Goal: Task Accomplishment & Management: Complete application form

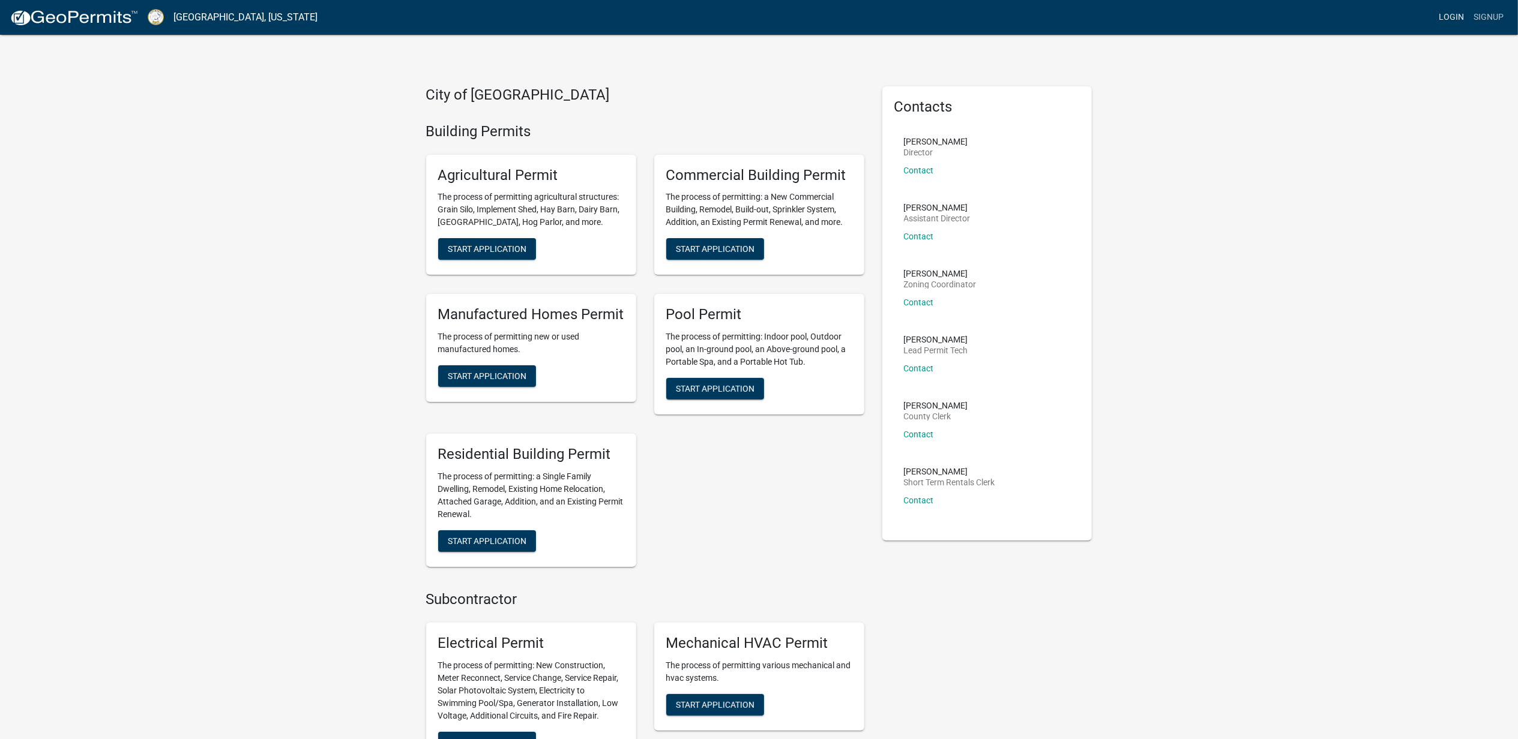
click at [1434, 20] on link "Login" at bounding box center [1451, 17] width 35 height 23
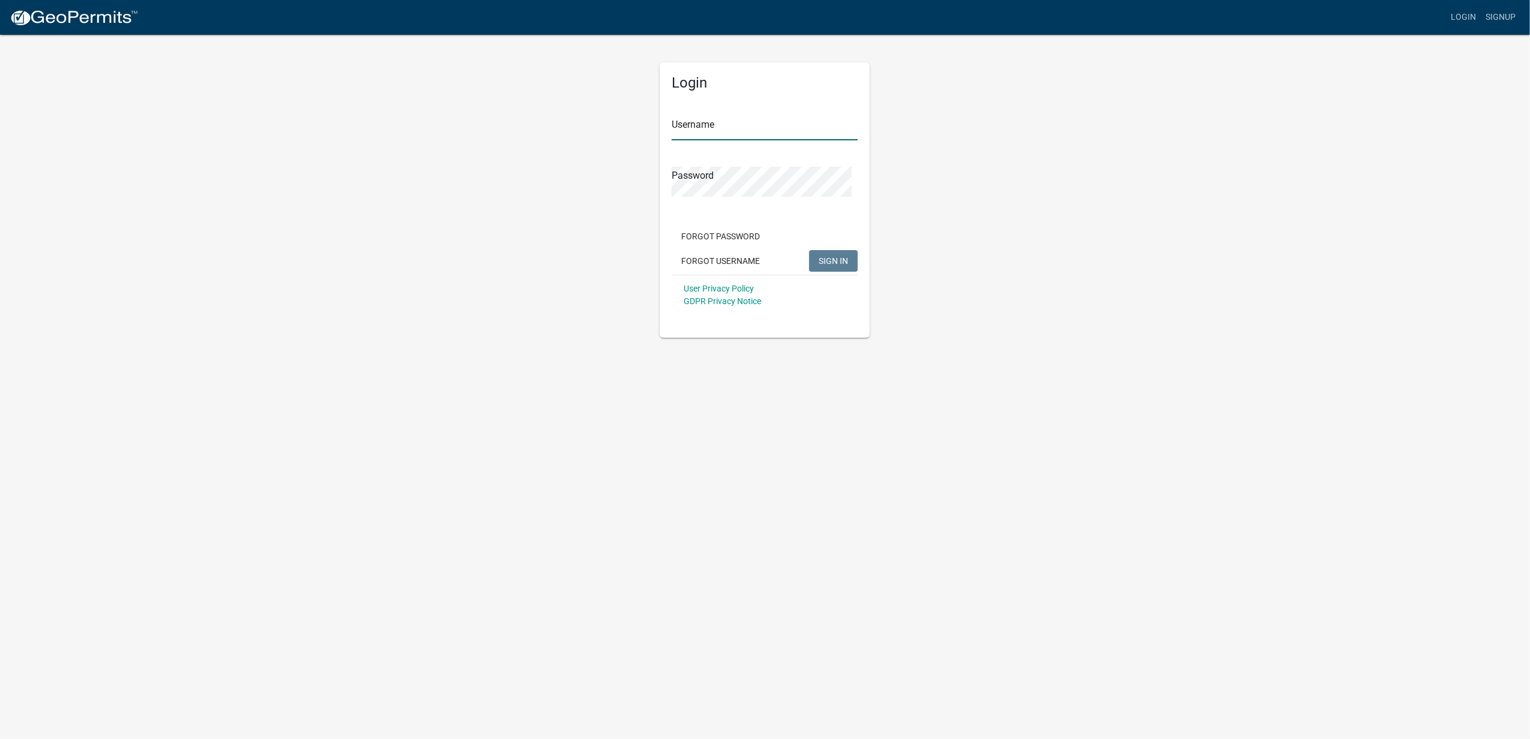
type input "TJEARNEST3"
click at [829, 266] on span "SIGN IN" at bounding box center [833, 261] width 29 height 10
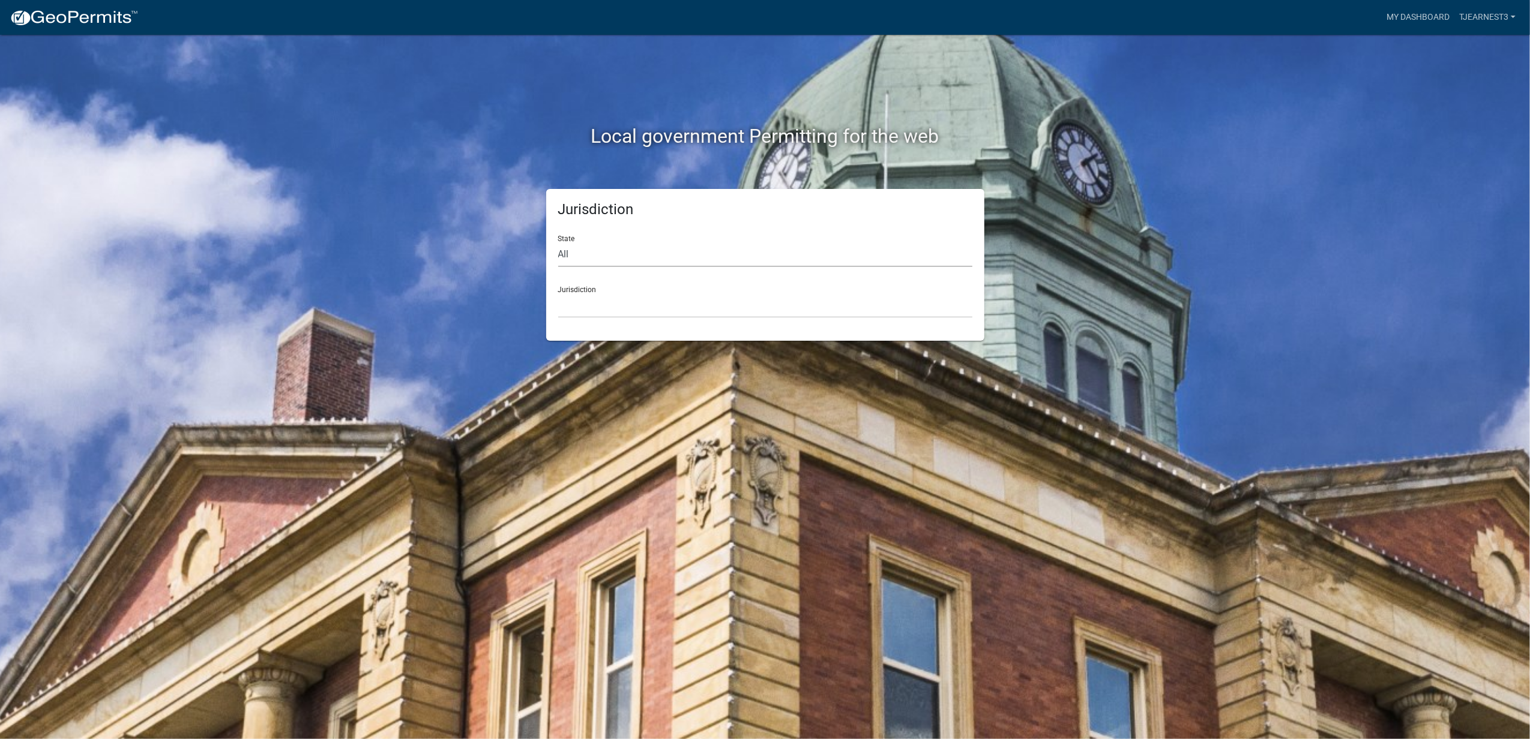
click at [592, 267] on select "All [US_STATE] [US_STATE] [US_STATE] [US_STATE] [US_STATE] [US_STATE] [US_STATE…" at bounding box center [765, 254] width 414 height 25
select select "[US_STATE]"
click at [561, 262] on select "All [US_STATE] [US_STATE] [US_STATE] [US_STATE] [US_STATE] [US_STATE] [US_STATE…" at bounding box center [765, 254] width 414 height 25
click at [595, 318] on select "[GEOGRAPHIC_DATA], [US_STATE][PERSON_NAME][GEOGRAPHIC_DATA], [US_STATE][PERSON_…" at bounding box center [765, 305] width 414 height 25
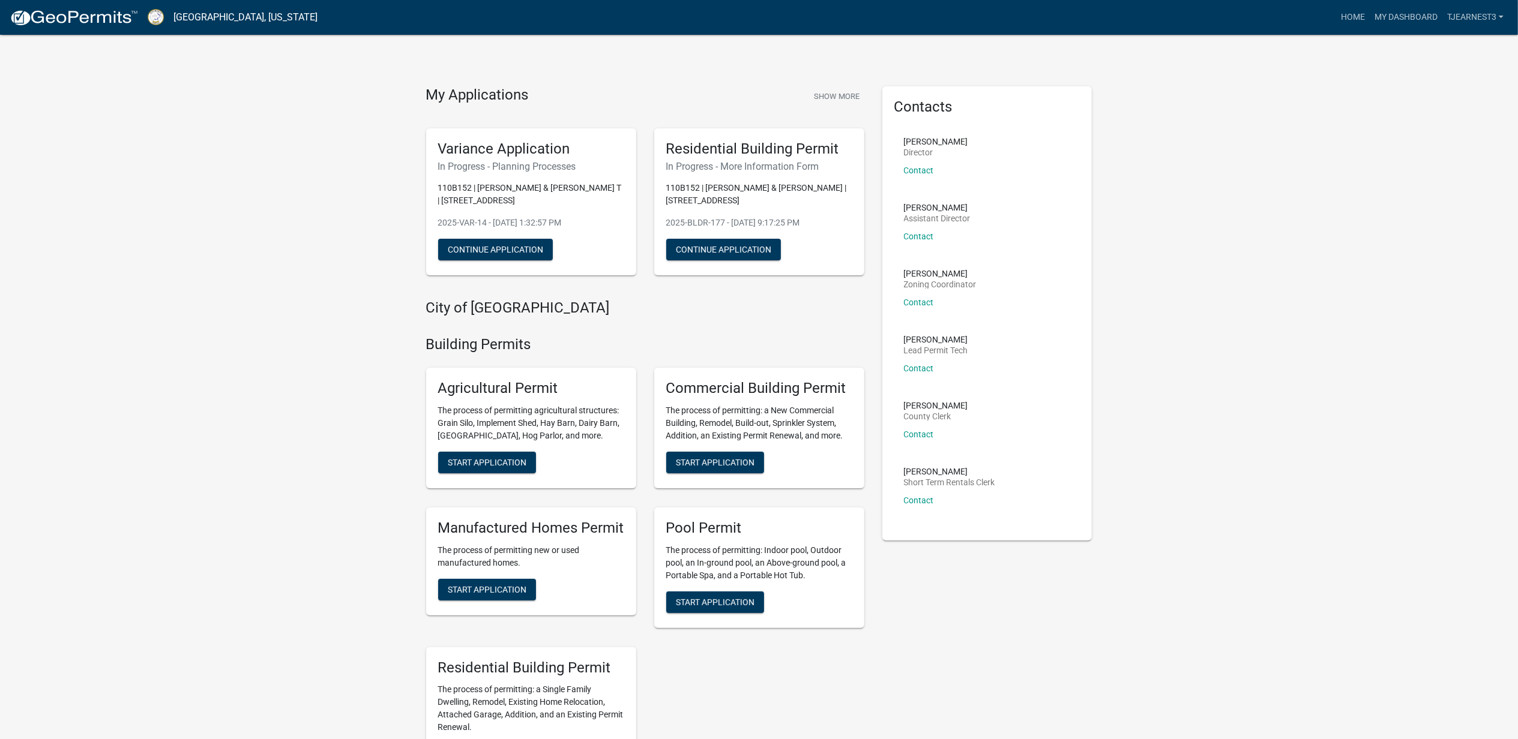
click at [547, 158] on h5 "Variance Application" at bounding box center [531, 148] width 186 height 17
click at [752, 260] on button "Continue Application" at bounding box center [723, 250] width 115 height 22
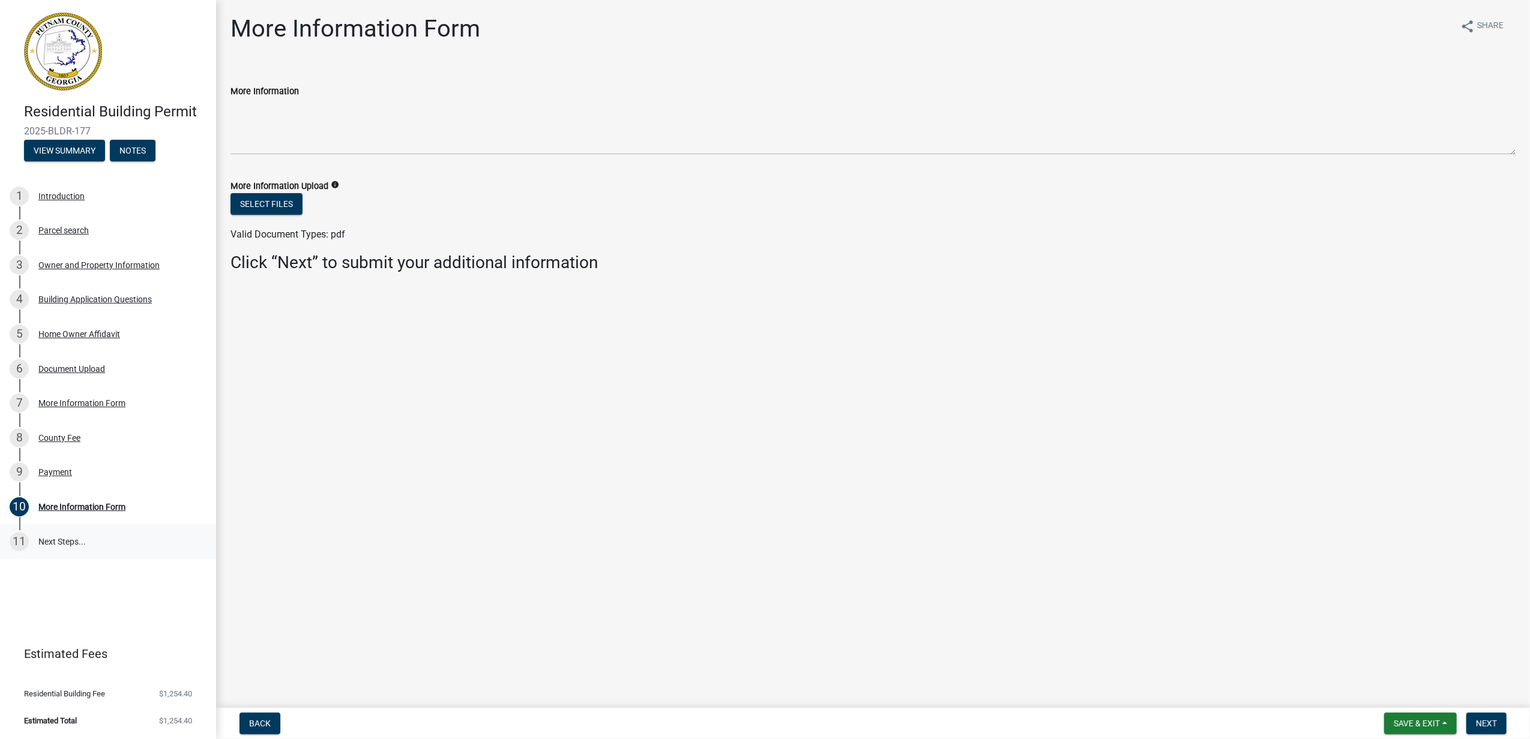
click at [62, 559] on link "11 Next Steps..." at bounding box center [108, 542] width 216 height 35
click at [76, 559] on link "11 Next Steps..." at bounding box center [108, 542] width 216 height 35
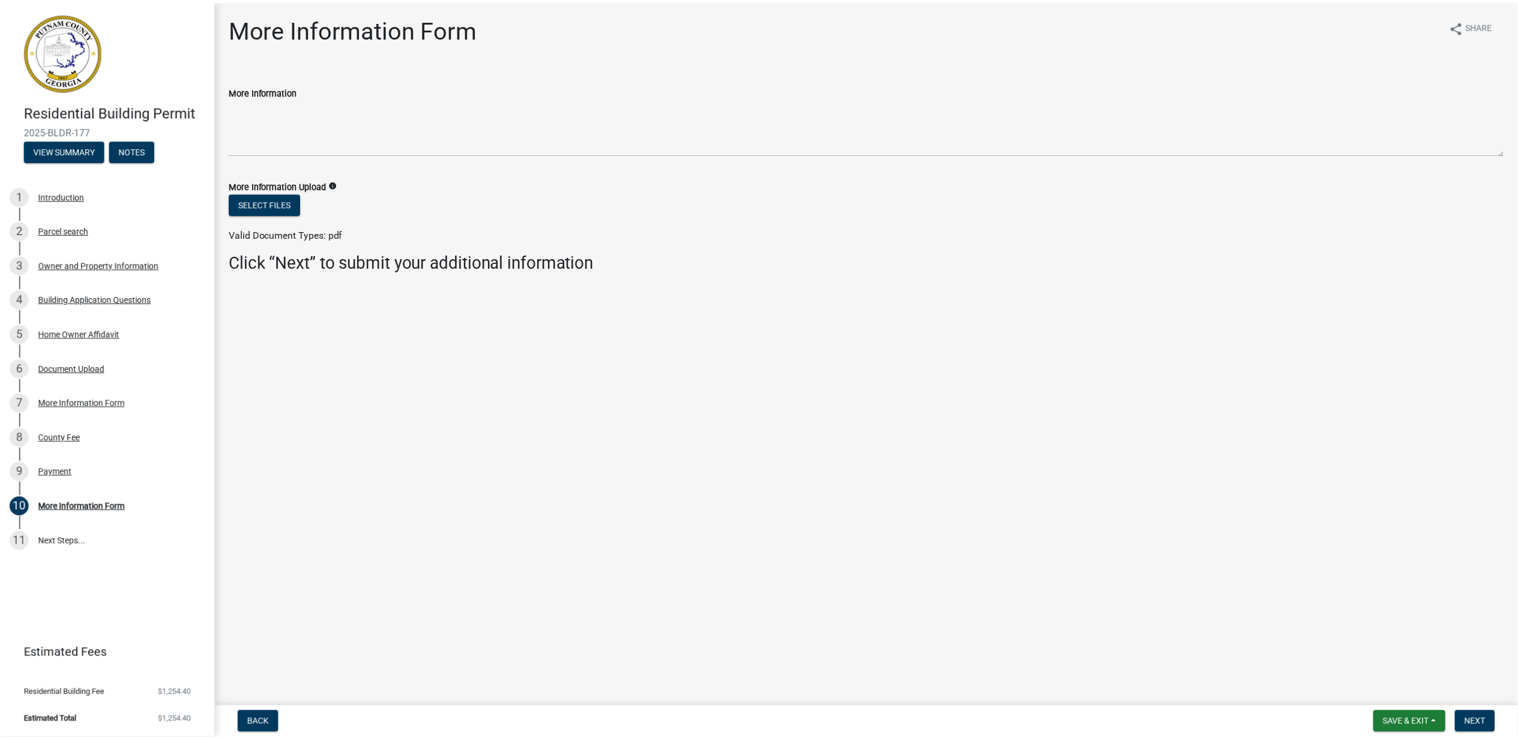
scroll to position [0, 0]
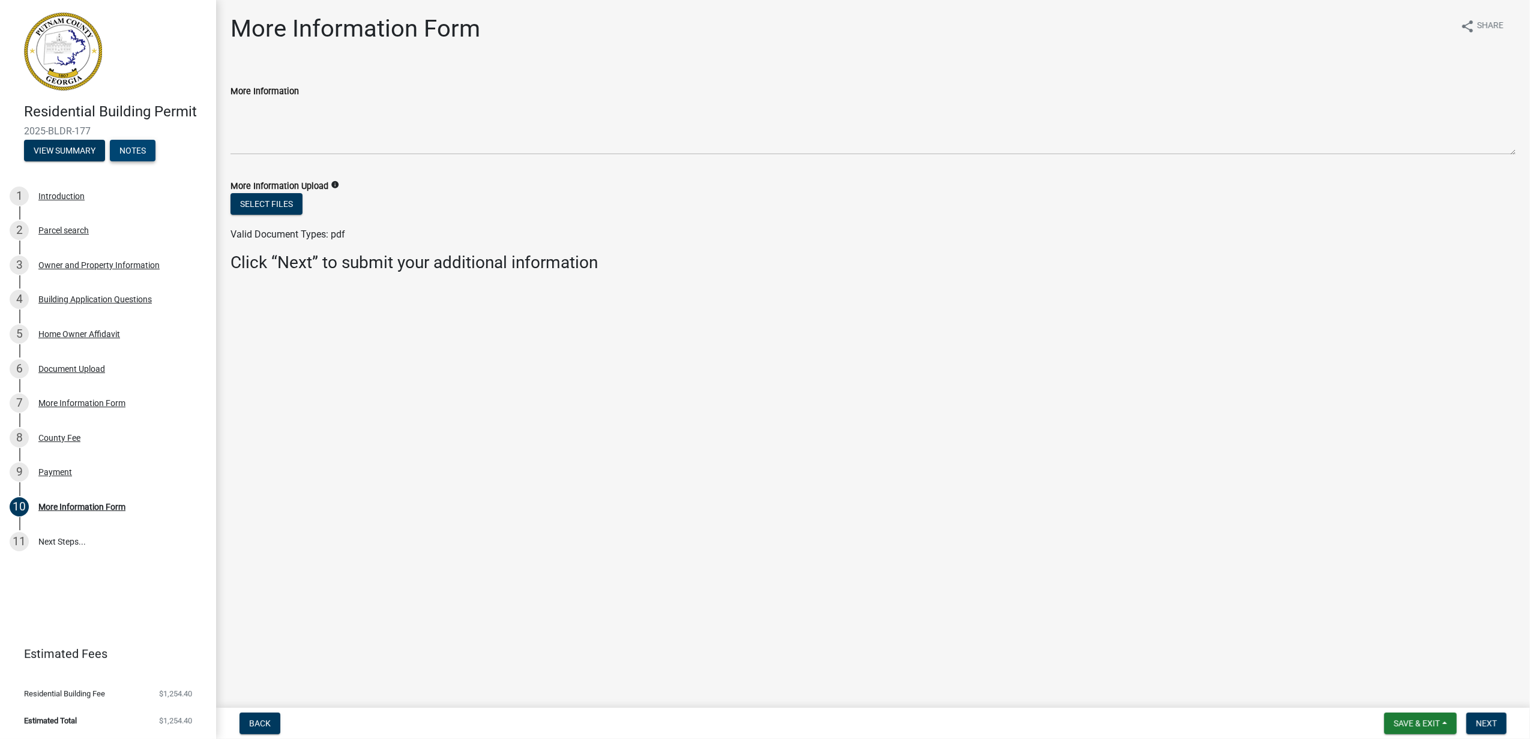
click at [110, 161] on button "Notes" at bounding box center [133, 151] width 46 height 22
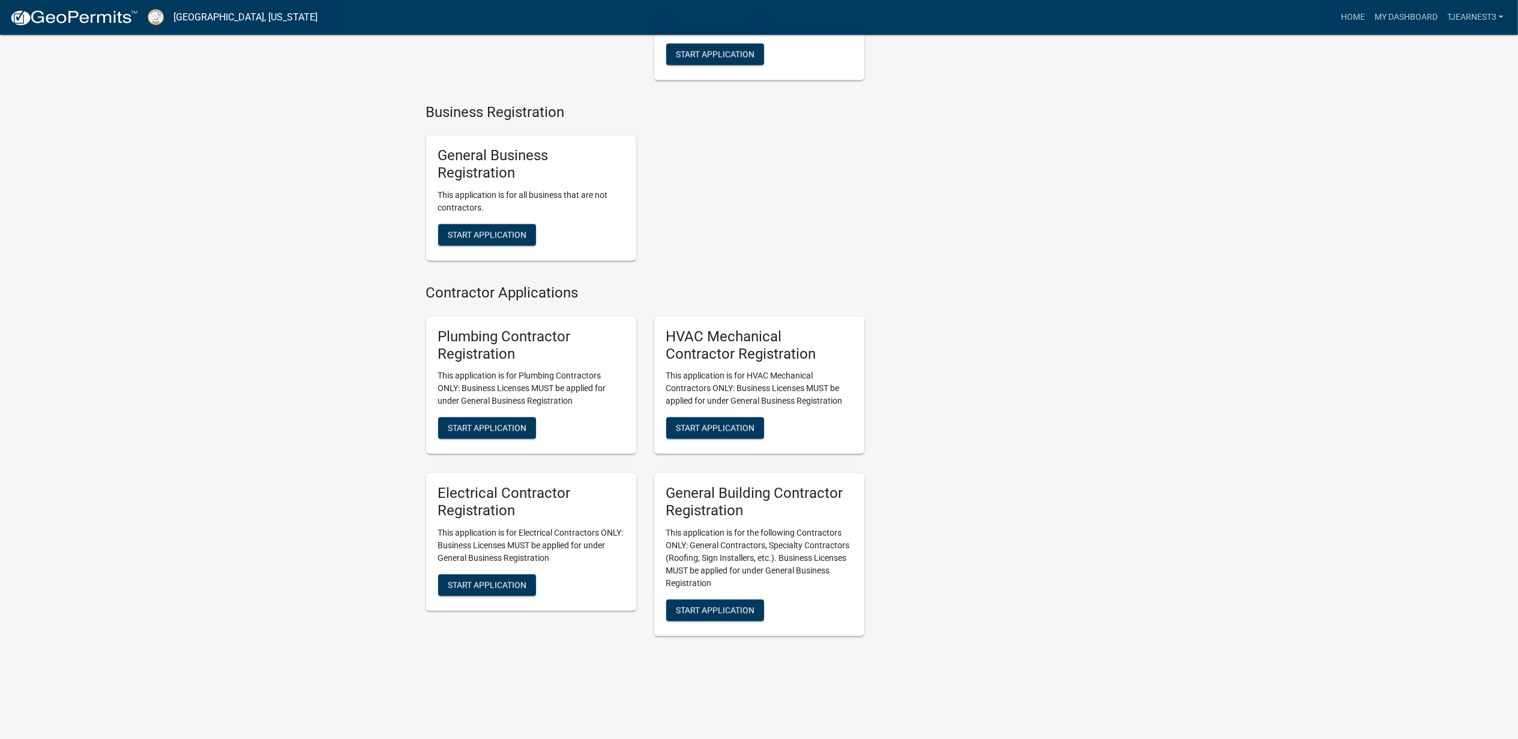
scroll to position [3453, 0]
click at [1336, 16] on link "Home" at bounding box center [1353, 17] width 34 height 23
click at [1374, 20] on link "My Dashboard" at bounding box center [1406, 17] width 73 height 23
